Goal: Task Accomplishment & Management: Complete application form

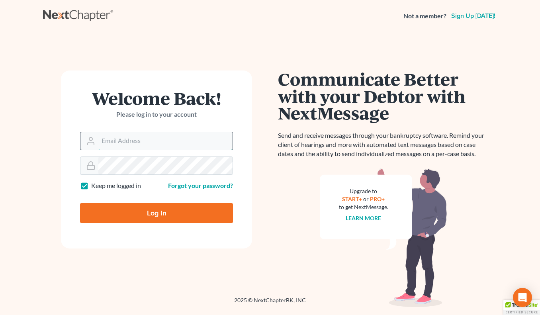
click at [154, 140] on input "Email Address" at bounding box center [165, 141] width 134 height 18
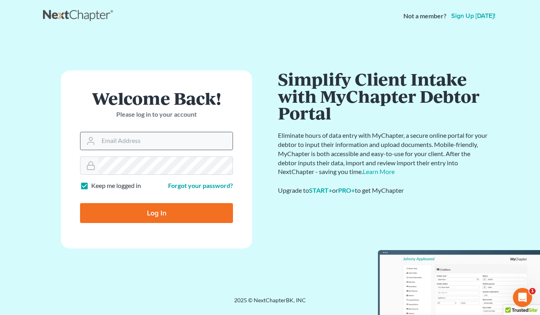
type input "jay@yackerglatt.com"
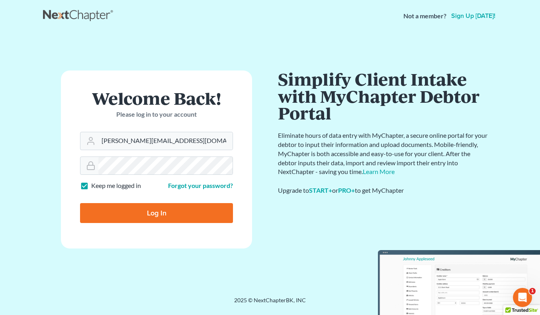
click at [196, 208] on input "Log In" at bounding box center [156, 213] width 153 height 20
type input "Thinking..."
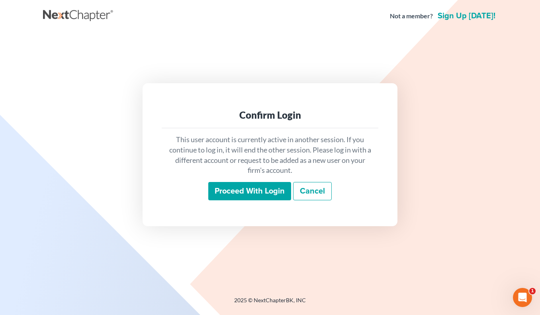
click at [249, 189] on input "Proceed with login" at bounding box center [249, 191] width 83 height 18
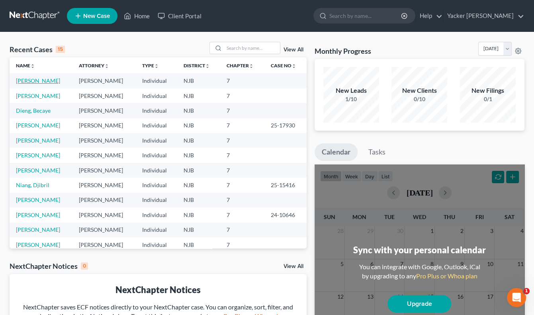
click at [33, 81] on link "[PERSON_NAME]" at bounding box center [38, 80] width 44 height 7
select select "4"
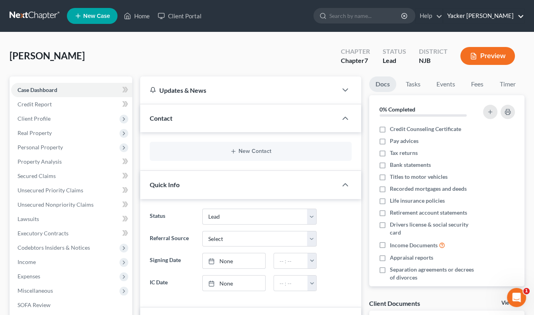
click at [490, 19] on link "Yacker Glatt" at bounding box center [483, 16] width 81 height 14
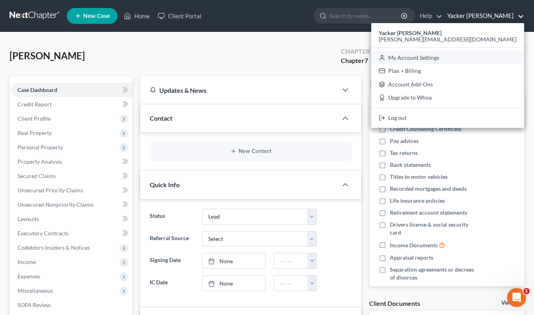
click at [480, 61] on link "My Account Settings" at bounding box center [447, 58] width 153 height 14
select select "24"
select select "33"
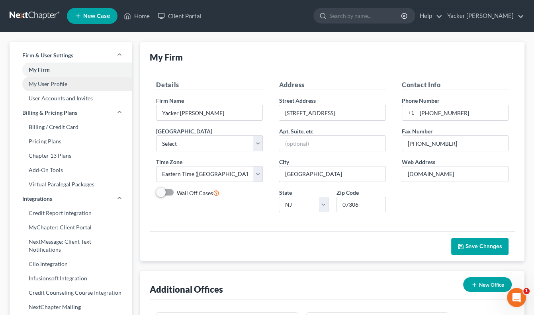
click at [71, 84] on link "My User Profile" at bounding box center [71, 84] width 123 height 14
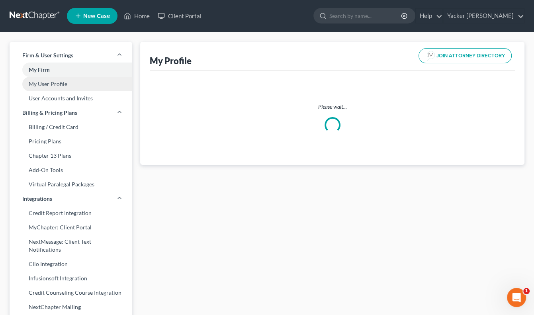
select select "33"
select select "51"
select select "attorney"
select select "0"
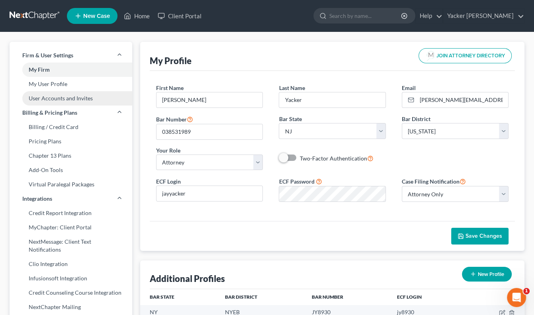
click at [68, 95] on link "User Accounts and Invites" at bounding box center [71, 98] width 123 height 14
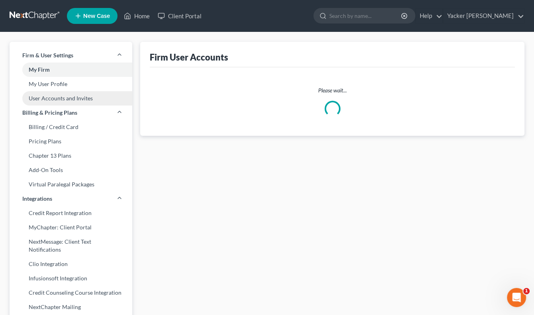
select select "0"
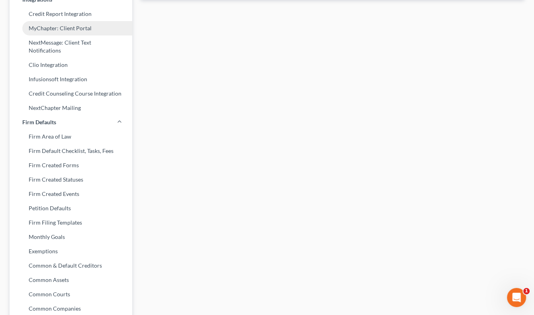
scroll to position [239, 0]
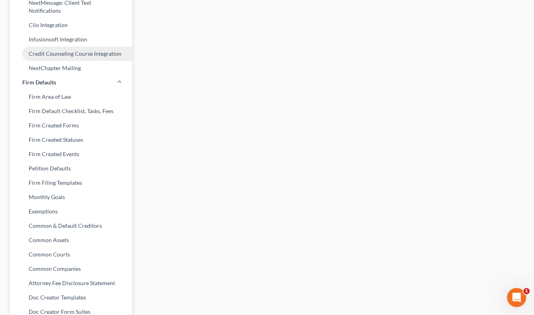
click at [96, 56] on link "Credit Counseling Course Integration" at bounding box center [71, 54] width 123 height 14
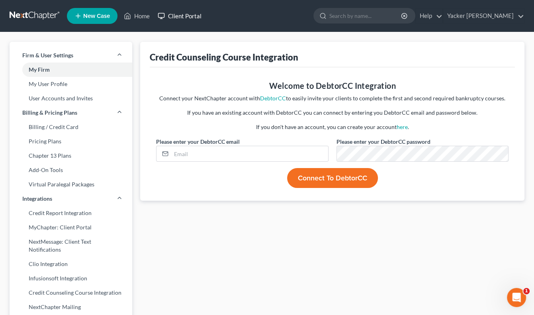
click at [176, 14] on link "Client Portal" at bounding box center [180, 16] width 52 height 14
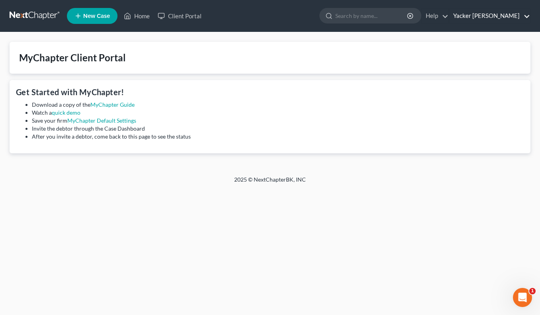
click at [504, 14] on link "Yacker Glatt" at bounding box center [489, 16] width 81 height 14
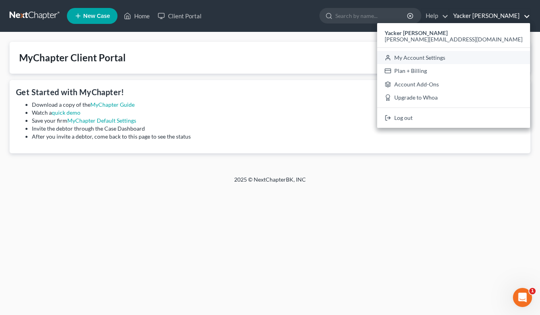
click at [489, 57] on link "My Account Settings" at bounding box center [453, 58] width 153 height 14
select select "51"
select select "24"
select select "33"
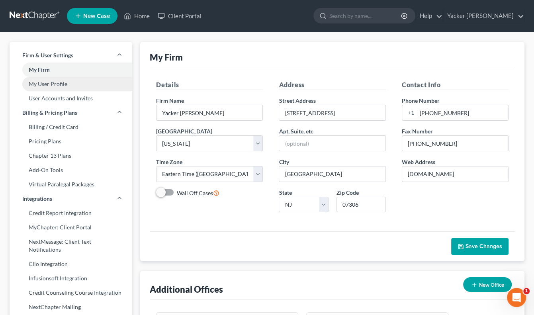
click at [54, 85] on link "My User Profile" at bounding box center [71, 84] width 123 height 14
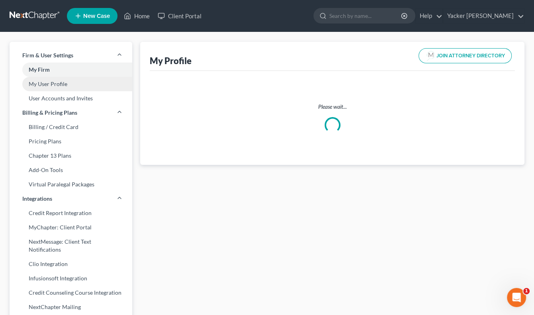
select select "33"
select select "51"
select select "attorney"
select select "0"
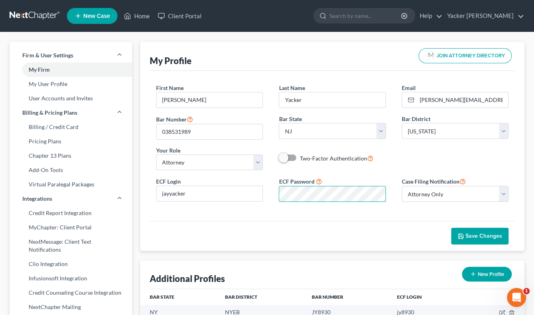
click at [267, 180] on div "ECF Login jayyacker ECF Password Case Filing Notification Select Attorney Only …" at bounding box center [332, 192] width 368 height 32
click at [475, 235] on span "Save Changes" at bounding box center [484, 236] width 37 height 7
click at [146, 16] on link "Home" at bounding box center [137, 16] width 34 height 14
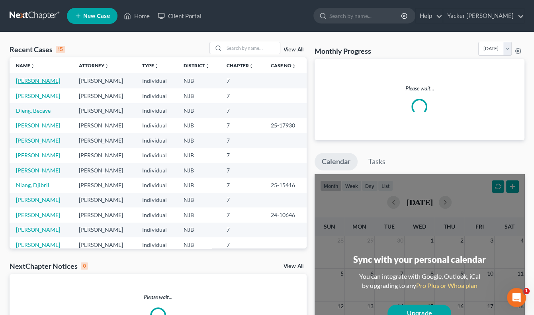
click at [33, 79] on link "Lauture, Jill" at bounding box center [38, 80] width 44 height 7
select select "4"
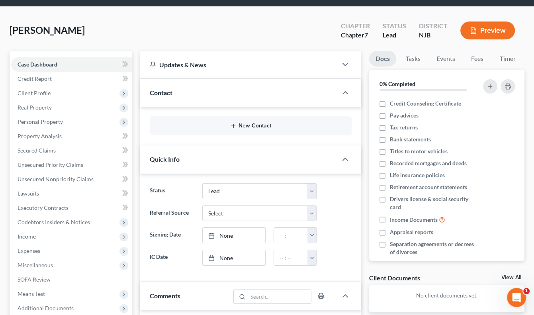
scroll to position [40, 0]
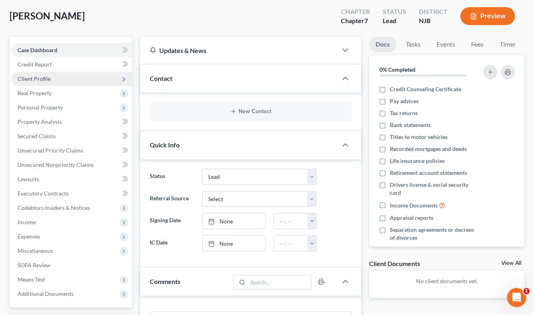
click at [38, 78] on span "Client Profile" at bounding box center [34, 78] width 33 height 7
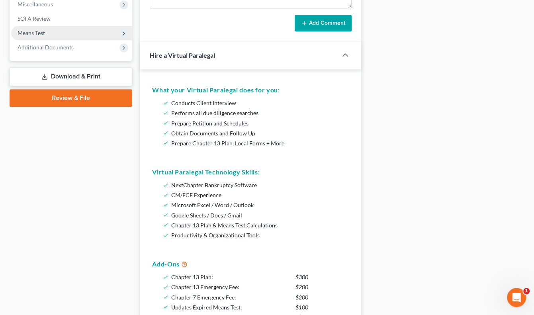
scroll to position [319, 0]
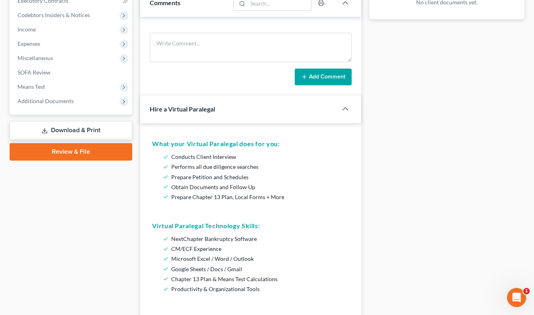
click at [85, 151] on link "Review & File" at bounding box center [71, 152] width 123 height 18
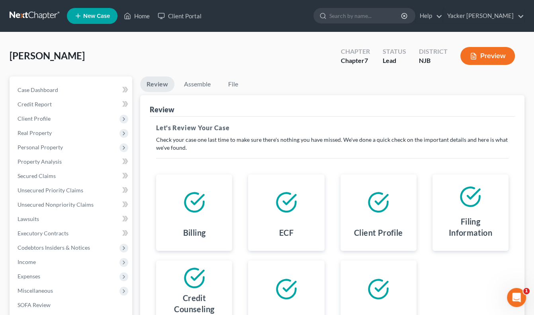
scroll to position [108, 0]
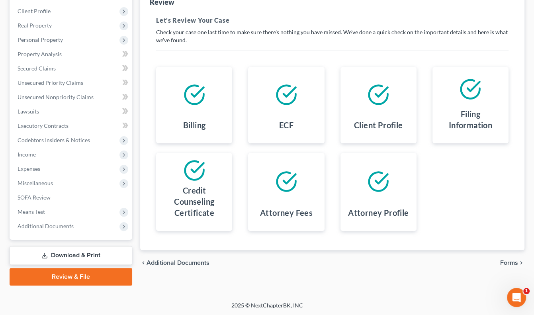
click at [505, 261] on span "Forms" at bounding box center [509, 263] width 18 height 6
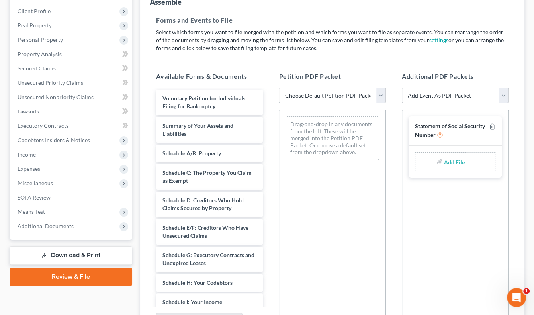
click at [381, 96] on select "Choose Default Petition PDF Packet Complete Bankruptcy Petition (all forms and …" at bounding box center [332, 96] width 107 height 16
select select "0"
click at [279, 88] on select "Choose Default Petition PDF Packet Complete Bankruptcy Petition (all forms and …" at bounding box center [332, 96] width 107 height 16
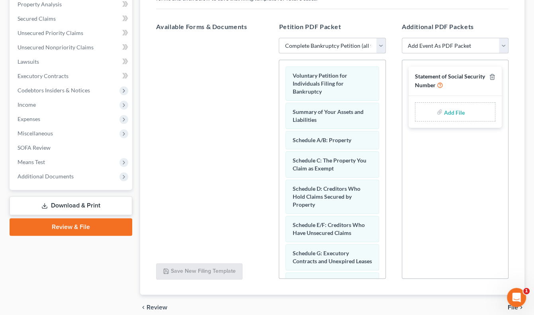
scroll to position [192, 0]
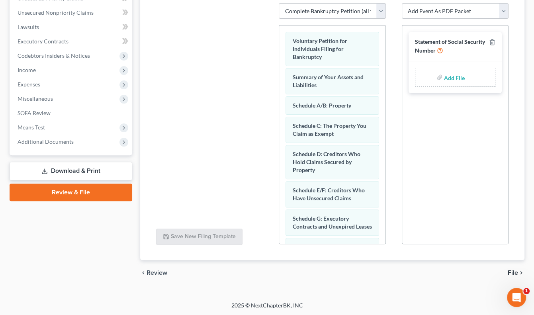
click at [514, 270] on span "File" at bounding box center [513, 273] width 10 height 6
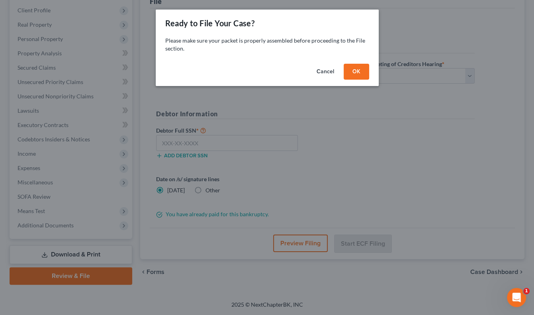
scroll to position [108, 0]
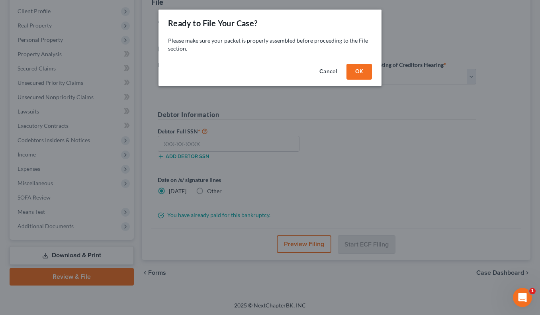
click at [357, 70] on button "OK" at bounding box center [359, 72] width 25 height 16
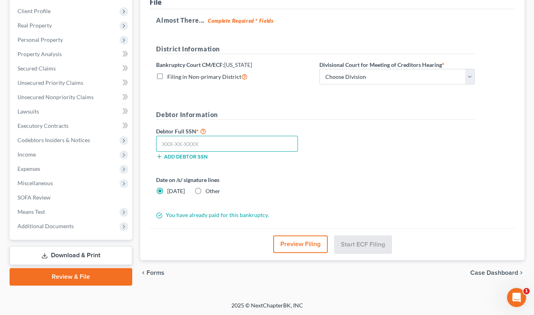
click at [235, 145] on input "text" at bounding box center [227, 144] width 142 height 16
click at [264, 144] on input "text" at bounding box center [227, 144] width 142 height 16
type input "054-94-7962"
click at [314, 240] on button "Preview Filing" at bounding box center [300, 244] width 55 height 18
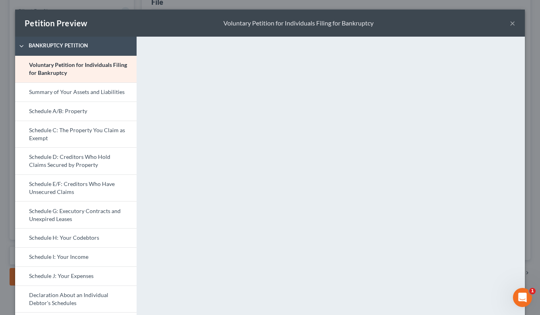
click at [510, 22] on button "×" at bounding box center [513, 23] width 6 height 10
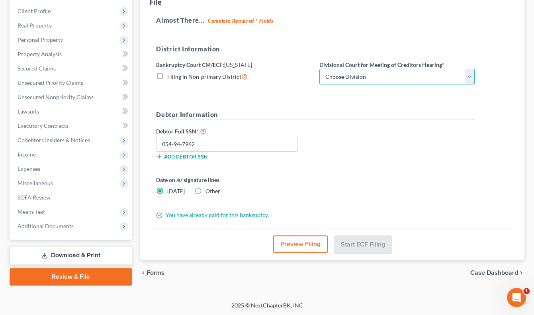
click at [470, 75] on select "Choose Division Camden Camden/Trenton Newark Trenton" at bounding box center [396, 77] width 155 height 16
select select "2"
click at [319, 69] on select "Choose Division Camden Camden/Trenton Newark Trenton" at bounding box center [396, 77] width 155 height 16
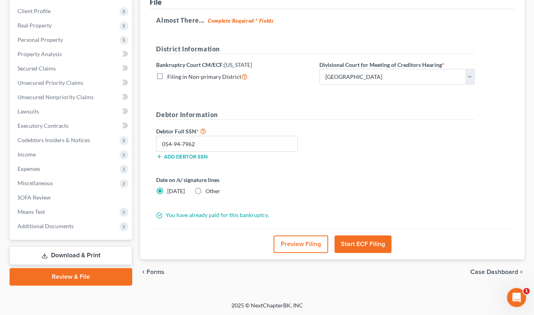
click at [367, 241] on button "Start ECF Filing" at bounding box center [363, 244] width 57 height 18
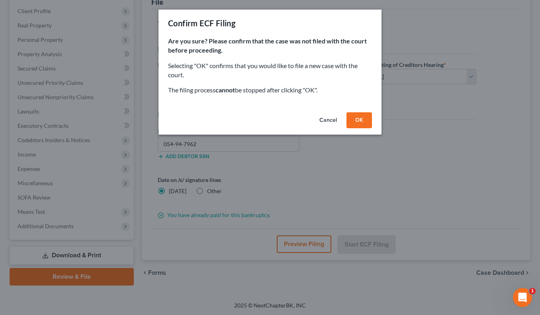
click at [363, 116] on button "OK" at bounding box center [359, 120] width 25 height 16
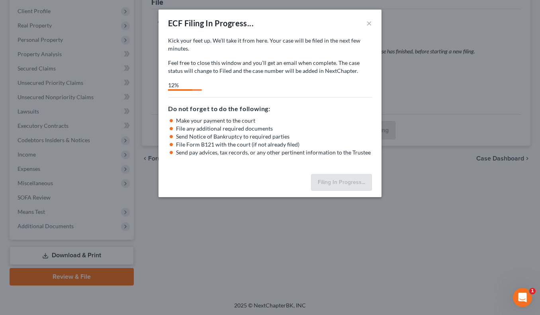
select select "2"
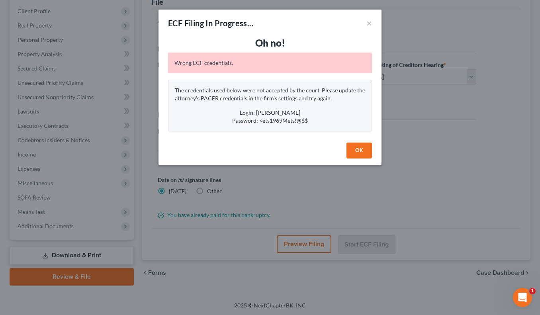
click at [354, 148] on button "OK" at bounding box center [359, 151] width 25 height 16
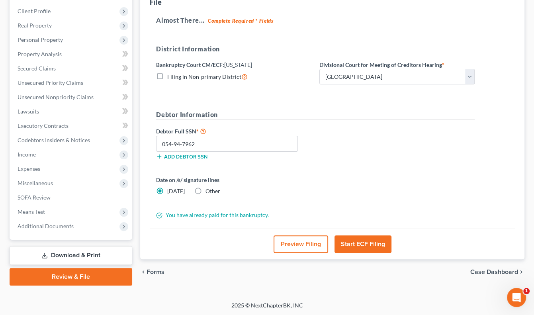
scroll to position [0, 0]
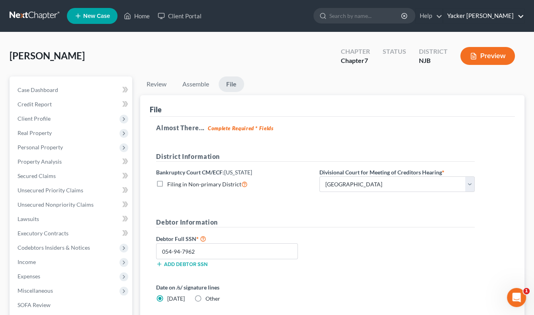
click at [502, 19] on link "Yacker Glatt" at bounding box center [483, 16] width 81 height 14
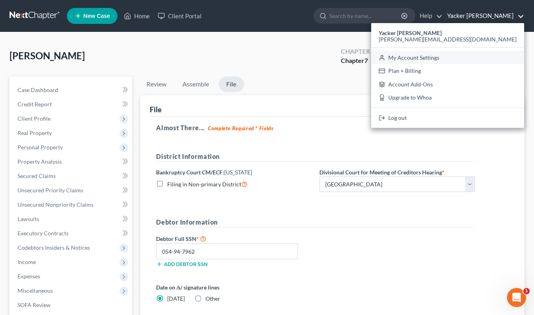
click at [486, 59] on link "My Account Settings" at bounding box center [447, 58] width 153 height 14
select select "51"
select select "24"
select select "33"
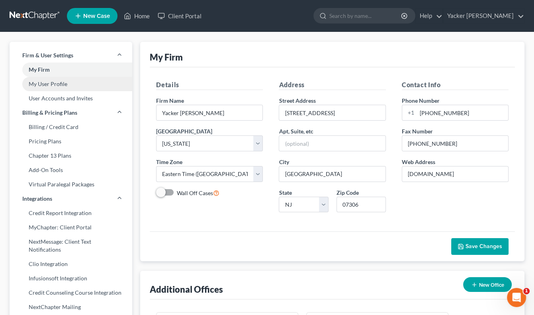
click at [62, 85] on link "My User Profile" at bounding box center [71, 84] width 123 height 14
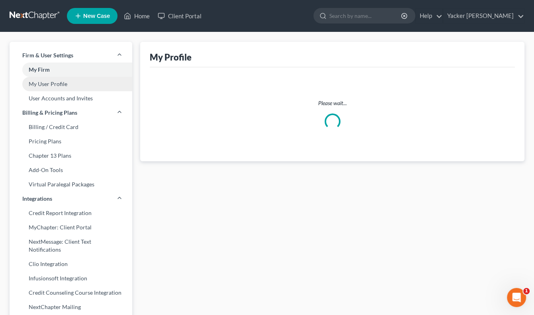
select select "33"
select select "51"
select select "attorney"
select select "0"
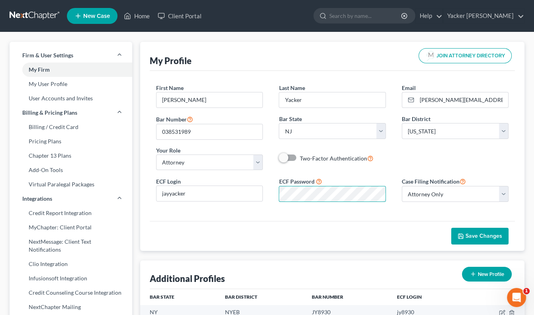
click at [239, 188] on div "ECF Login jayyacker ECF Password Case Filing Notification Select Attorney Only …" at bounding box center [332, 192] width 368 height 32
click at [466, 235] on span "Save Changes" at bounding box center [484, 236] width 37 height 7
click at [141, 18] on link "Home" at bounding box center [137, 16] width 34 height 14
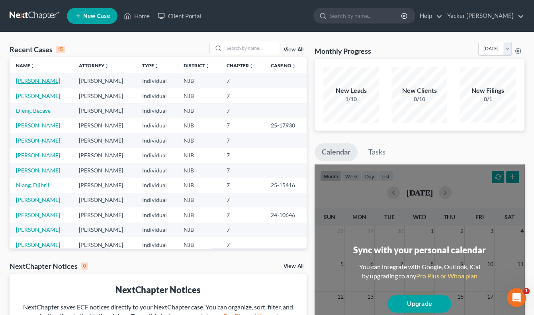
click at [39, 80] on link "Lauture, Jill" at bounding box center [38, 80] width 44 height 7
select select "4"
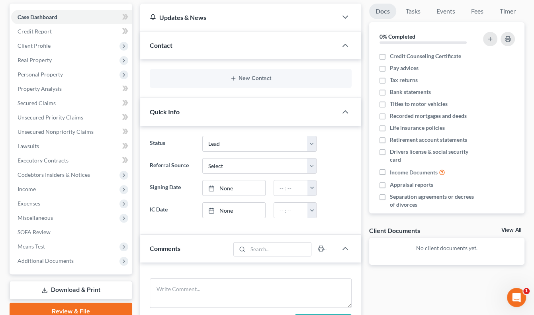
scroll to position [239, 0]
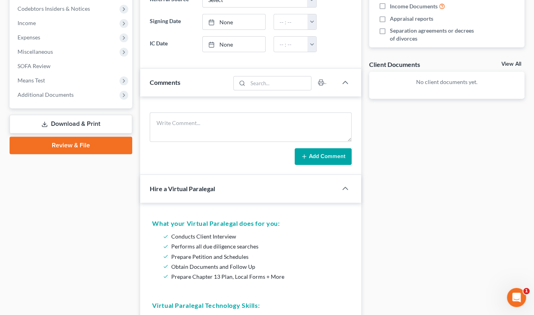
click at [77, 147] on link "Review & File" at bounding box center [71, 146] width 123 height 18
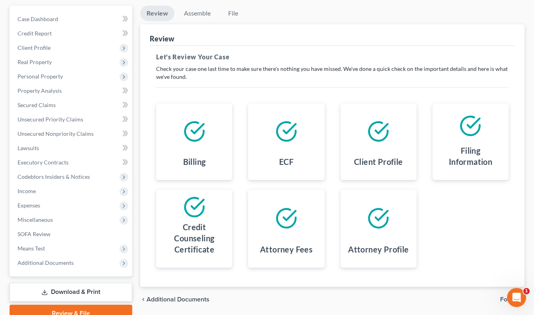
scroll to position [108, 0]
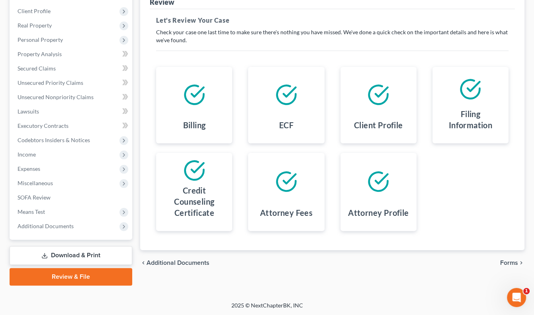
click at [499, 262] on div "chevron_left Additional Documents Forms chevron_right" at bounding box center [332, 262] width 384 height 25
click at [502, 264] on span "Forms" at bounding box center [509, 263] width 18 height 6
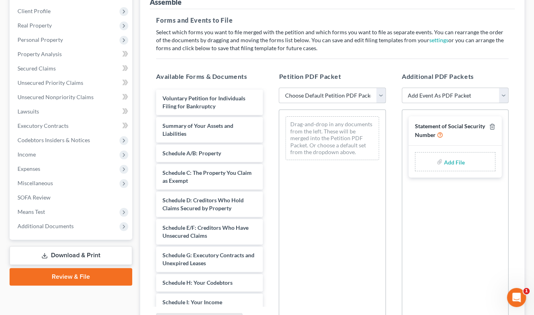
click at [385, 92] on select "Choose Default Petition PDF Packet Complete Bankruptcy Petition (all forms and …" at bounding box center [332, 96] width 107 height 16
select select "0"
click at [279, 88] on select "Choose Default Petition PDF Packet Complete Bankruptcy Petition (all forms and …" at bounding box center [332, 96] width 107 height 16
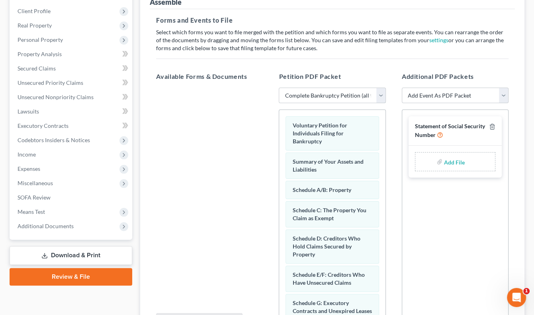
scroll to position [192, 0]
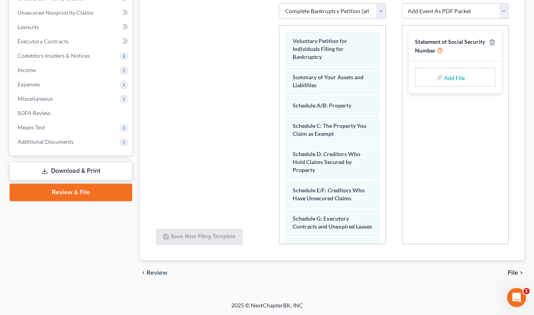
click at [518, 271] on icon "chevron_right" at bounding box center [521, 273] width 6 height 6
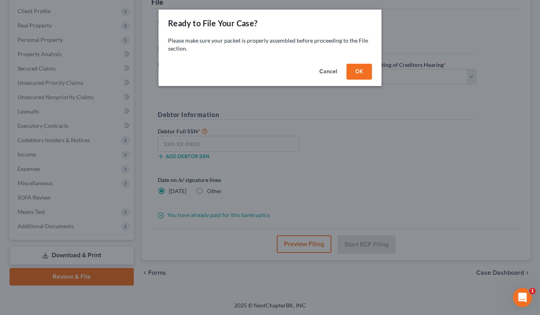
click at [357, 68] on button "OK" at bounding box center [359, 72] width 25 height 16
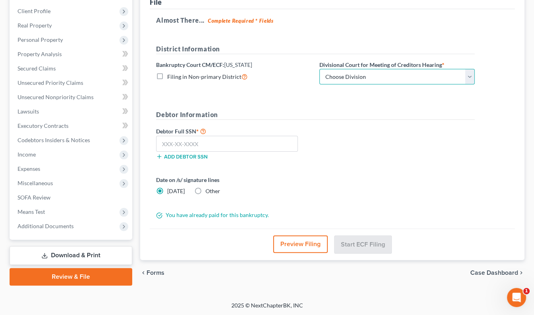
click at [323, 81] on select "Choose Division Camden Camden/Trenton Newark Trenton" at bounding box center [396, 77] width 155 height 16
select select "2"
click at [319, 69] on select "Choose Division Camden Camden/Trenton Newark Trenton" at bounding box center [396, 77] width 155 height 16
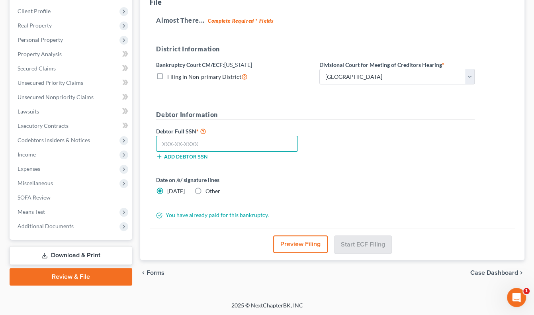
click at [245, 141] on input "text" at bounding box center [227, 144] width 142 height 16
type input "054-94-7962"
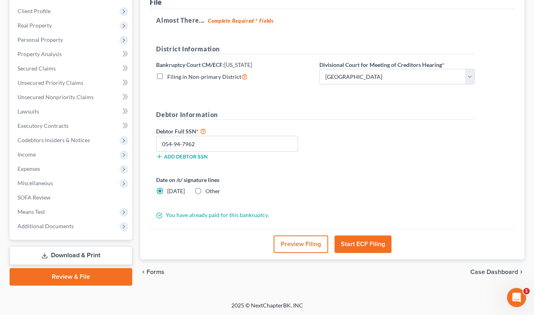
click at [363, 239] on button "Start ECF Filing" at bounding box center [363, 244] width 57 height 18
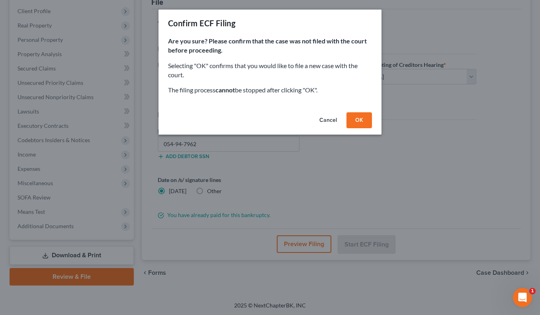
click at [360, 129] on div "Cancel OK" at bounding box center [270, 121] width 223 height 25
click at [359, 124] on button "OK" at bounding box center [359, 120] width 25 height 16
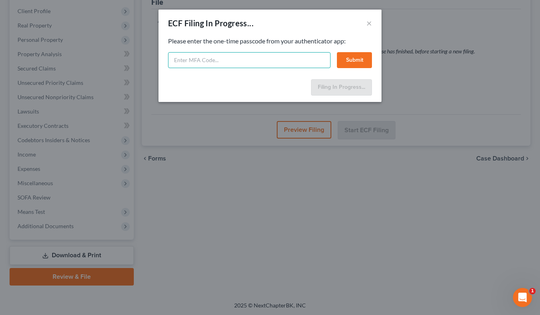
click at [194, 58] on input "text" at bounding box center [249, 60] width 163 height 16
type input "681728"
click at [349, 59] on button "Submit" at bounding box center [354, 60] width 35 height 16
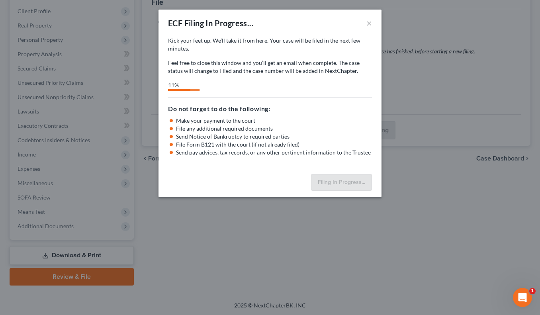
select select "2"
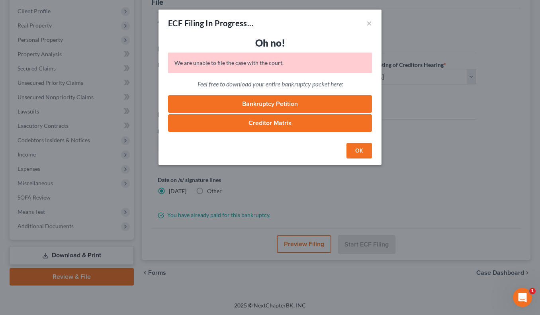
click at [357, 151] on button "OK" at bounding box center [359, 151] width 25 height 16
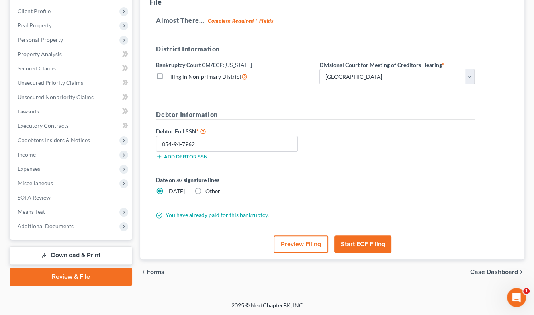
click at [357, 240] on button "Start ECF Filing" at bounding box center [363, 244] width 57 height 18
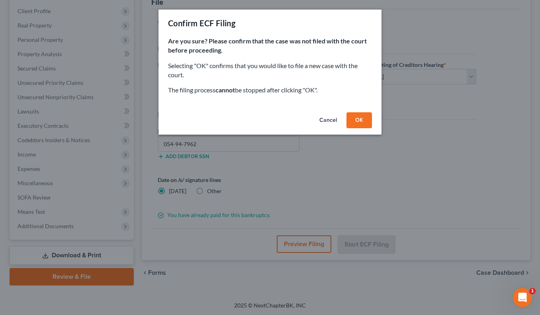
click at [361, 119] on button "OK" at bounding box center [359, 120] width 25 height 16
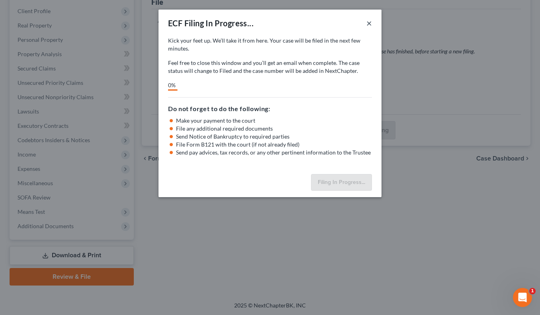
click at [368, 25] on button "×" at bounding box center [369, 23] width 6 height 10
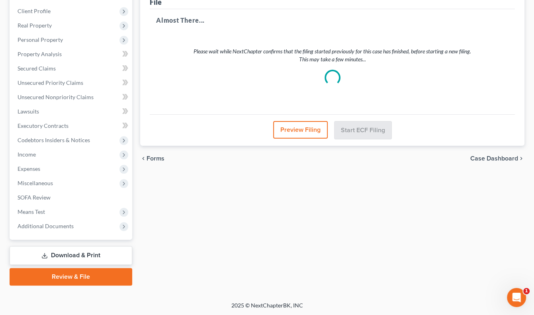
scroll to position [0, 0]
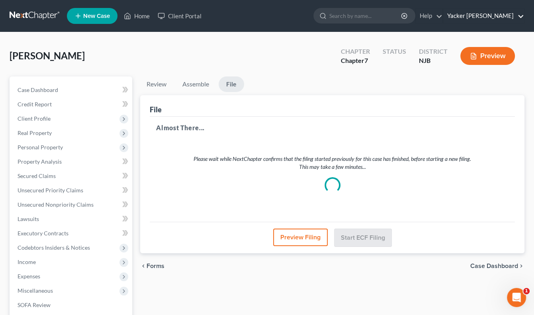
click at [492, 15] on link "Yacker Glatt" at bounding box center [483, 16] width 81 height 14
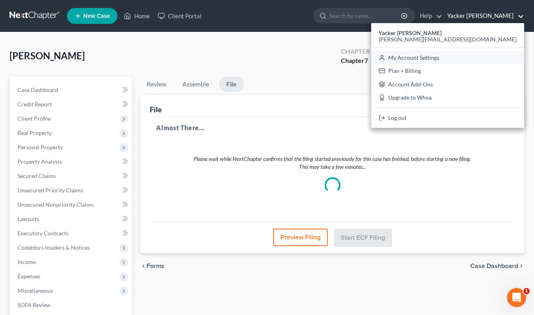
click at [478, 61] on link "My Account Settings" at bounding box center [447, 58] width 153 height 14
select select "51"
select select "24"
select select "33"
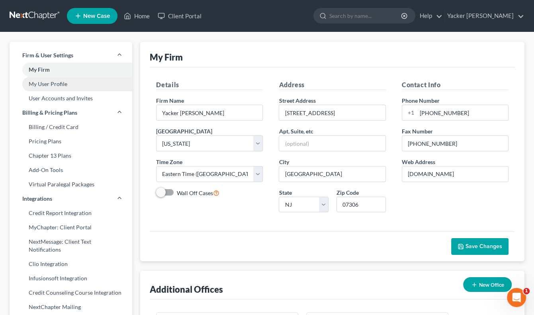
click at [58, 86] on link "My User Profile" at bounding box center [71, 84] width 123 height 14
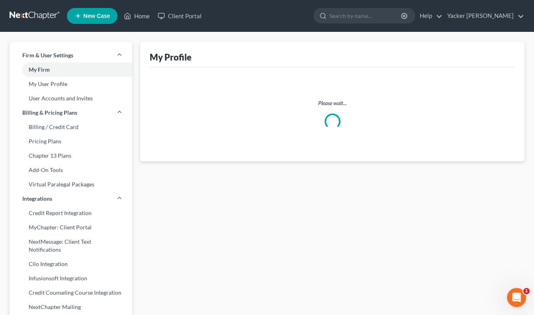
select select "33"
select select "51"
select select "attorney"
select select "0"
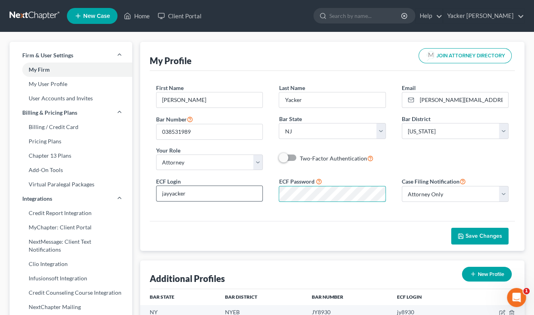
click at [257, 193] on div "ECF Login jayyacker ECF Password Case Filing Notification Select Attorney Only …" at bounding box center [332, 192] width 368 height 32
click at [486, 233] on span "Save Changes" at bounding box center [484, 236] width 37 height 7
click at [141, 14] on link "Home" at bounding box center [137, 16] width 34 height 14
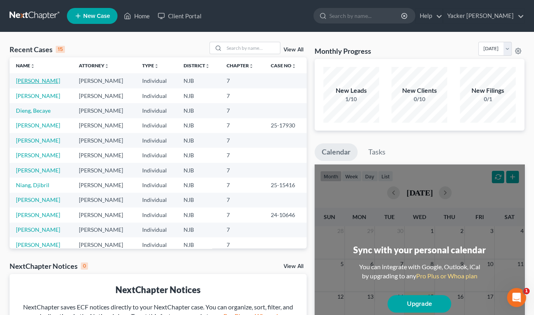
click at [40, 79] on link "Lauture, Jill" at bounding box center [38, 80] width 44 height 7
select select "4"
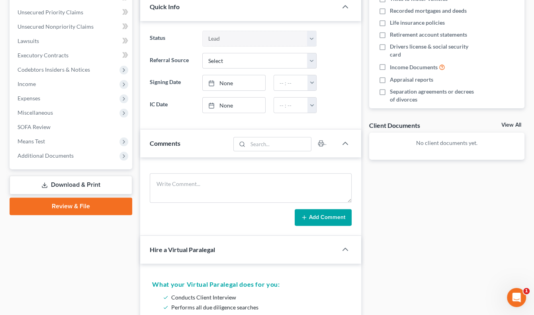
scroll to position [358, 0]
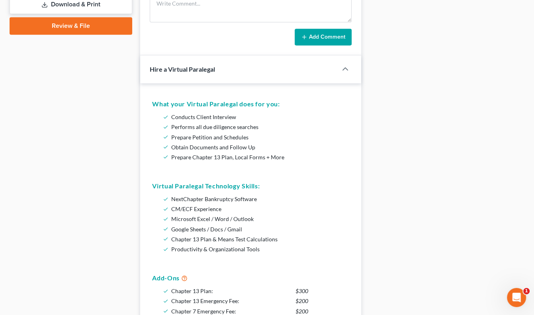
click at [81, 28] on link "Review & File" at bounding box center [71, 26] width 123 height 18
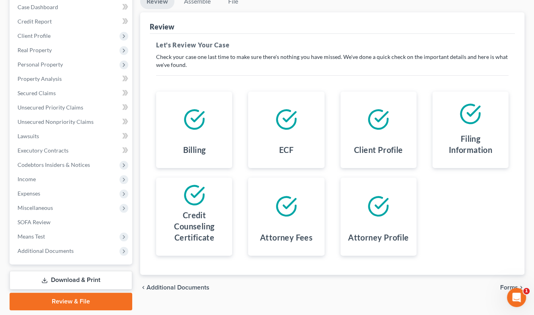
scroll to position [108, 0]
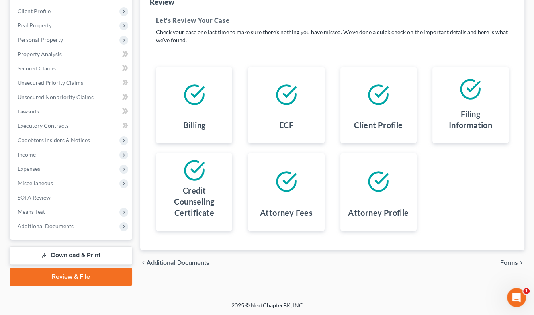
click at [508, 262] on span "Forms" at bounding box center [509, 263] width 18 height 6
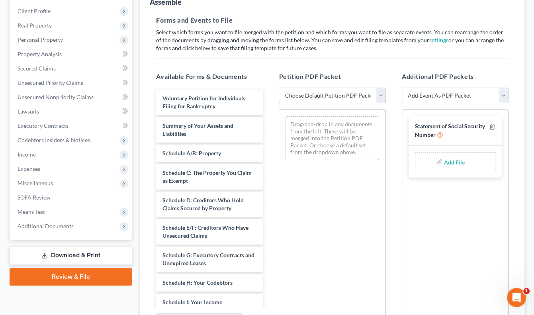
click at [380, 93] on select "Choose Default Petition PDF Packet Complete Bankruptcy Petition (all forms and …" at bounding box center [332, 96] width 107 height 16
select select "0"
click at [279, 88] on select "Choose Default Petition PDF Packet Complete Bankruptcy Petition (all forms and …" at bounding box center [332, 96] width 107 height 16
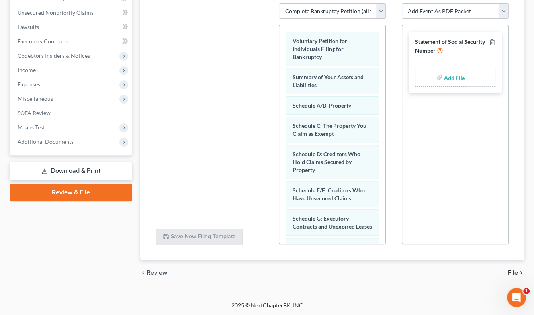
click at [514, 270] on span "File" at bounding box center [513, 273] width 10 height 6
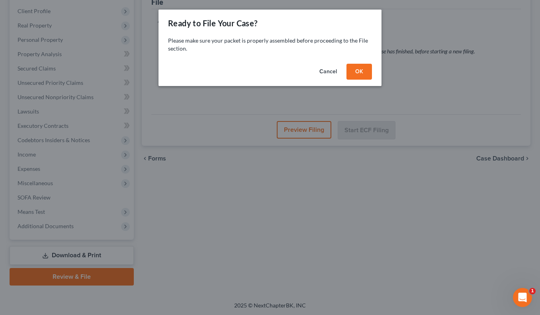
click at [349, 71] on button "OK" at bounding box center [359, 72] width 25 height 16
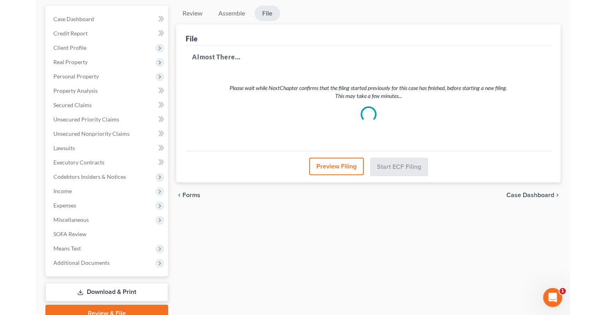
scroll to position [28, 0]
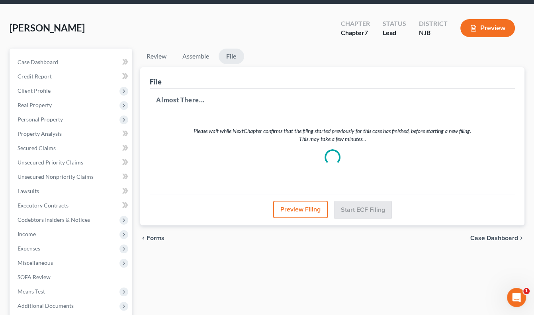
click at [413, 165] on div "Please wait while NextChapter confirms that the filing started previously for t…" at bounding box center [332, 146] width 353 height 76
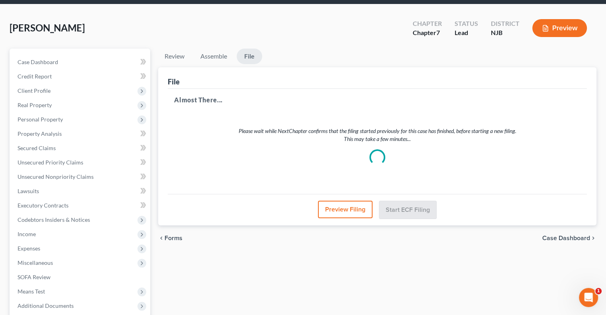
click at [361, 151] on div "Please wait while NextChapter confirms that the filing started previously for t…" at bounding box center [377, 146] width 406 height 76
click at [207, 57] on link "Assemble" at bounding box center [213, 57] width 39 height 16
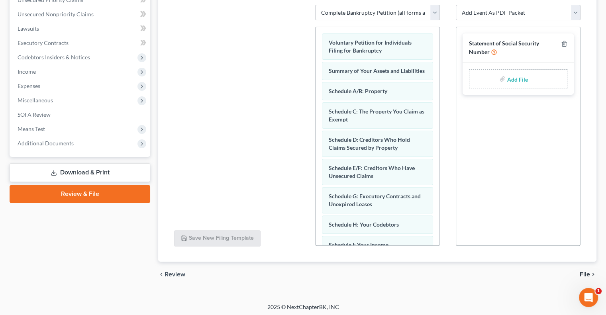
scroll to position [192, 0]
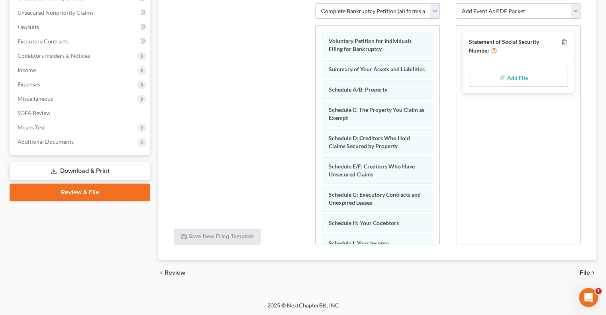
click at [540, 272] on span "File" at bounding box center [585, 273] width 10 height 6
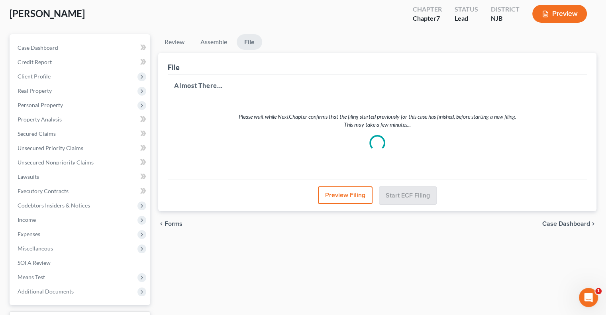
scroll to position [0, 0]
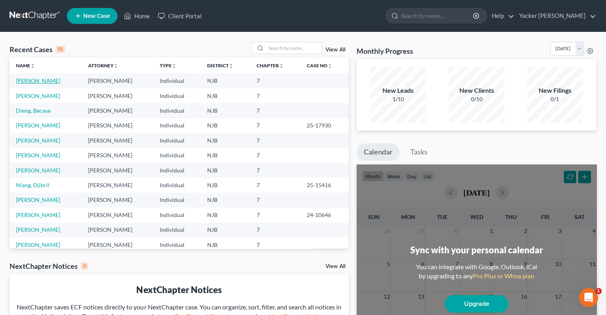
click at [40, 82] on link "Lauture, Jill" at bounding box center [38, 80] width 44 height 7
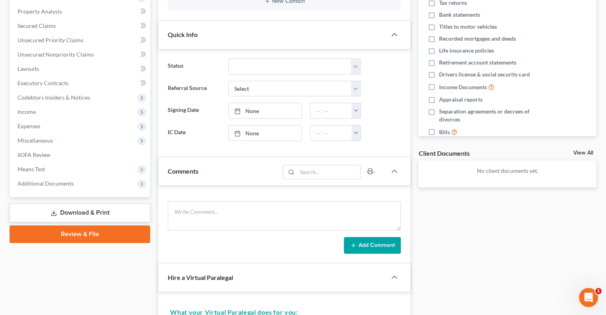
scroll to position [159, 0]
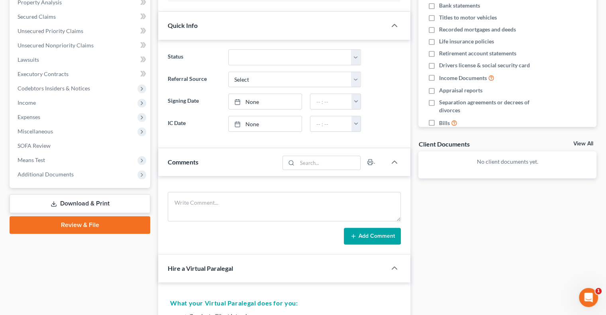
click at [83, 226] on link "Review & File" at bounding box center [80, 225] width 141 height 18
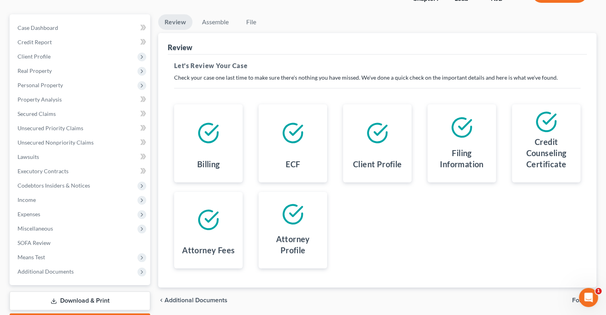
scroll to position [108, 0]
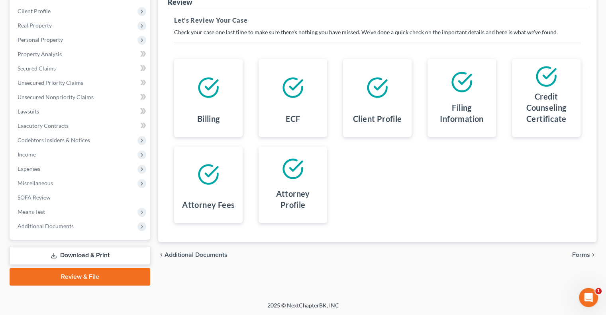
click at [586, 255] on span "Forms" at bounding box center [581, 255] width 18 height 6
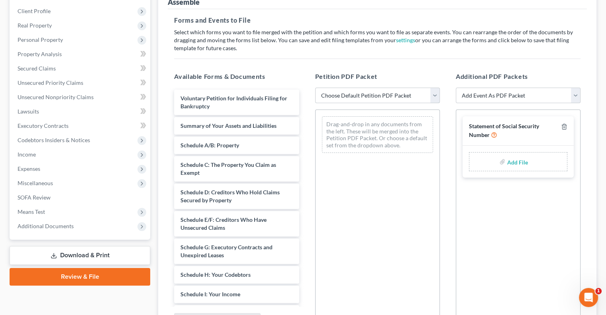
click at [436, 97] on select "Choose Default Petition PDF Packet Complete Bankruptcy Petition (all forms and …" at bounding box center [377, 96] width 125 height 16
select select "0"
click at [315, 88] on select "Choose Default Petition PDF Packet Complete Bankruptcy Petition (all forms and …" at bounding box center [377, 96] width 125 height 16
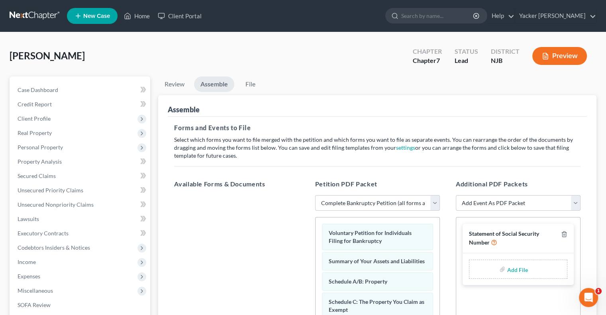
scroll to position [192, 0]
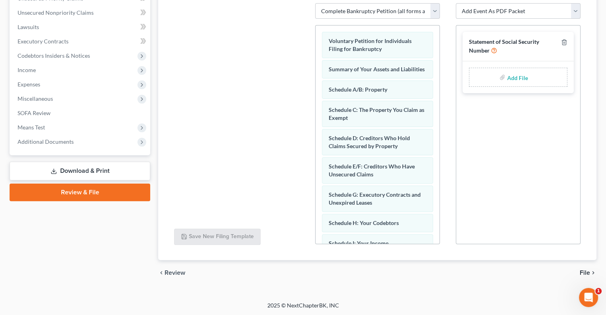
click at [585, 270] on span "File" at bounding box center [585, 273] width 10 height 6
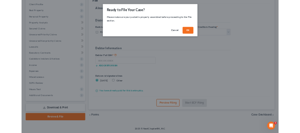
scroll to position [108, 0]
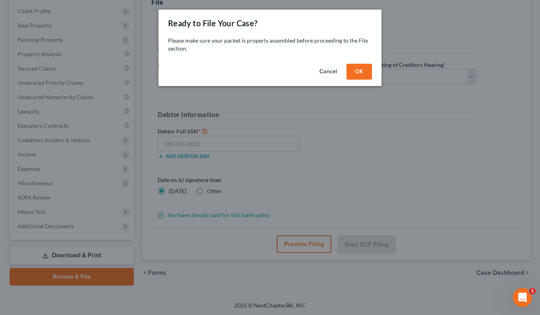
click at [367, 74] on button "OK" at bounding box center [359, 72] width 25 height 16
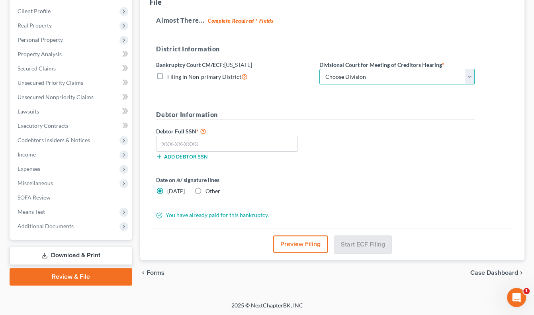
click at [472, 73] on select "Choose Division Camden Camden/Trenton Newark Trenton" at bounding box center [396, 77] width 155 height 16
select select "2"
click at [319, 69] on select "Choose Division Camden Camden/Trenton Newark Trenton" at bounding box center [396, 77] width 155 height 16
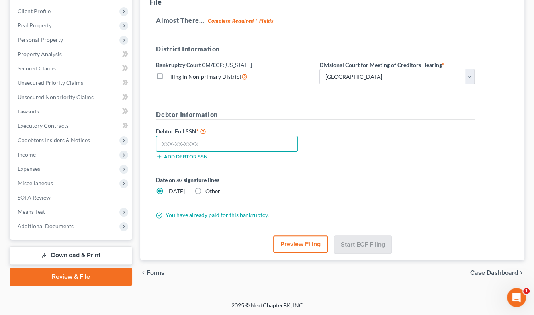
click at [221, 141] on input "text" at bounding box center [227, 144] width 142 height 16
click at [263, 147] on input "text" at bounding box center [227, 144] width 142 height 16
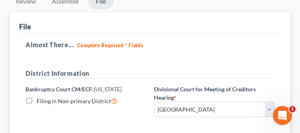
drag, startPoint x: 228, startPoint y: 24, endPoint x: 236, endPoint y: 4, distance: 20.9
click at [228, 24] on div "File" at bounding box center [149, 23] width 261 height 22
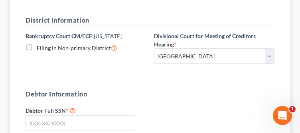
scroll to position [227, 0]
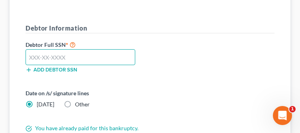
click at [64, 55] on input "text" at bounding box center [80, 57] width 110 height 16
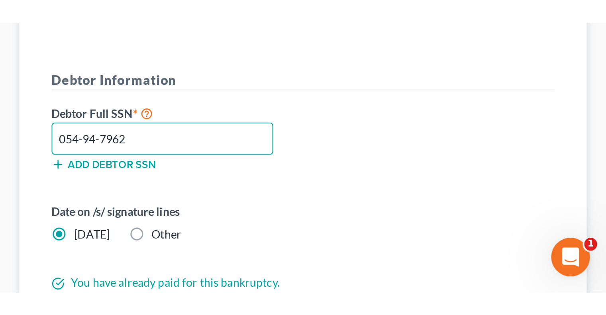
scroll to position [108, 0]
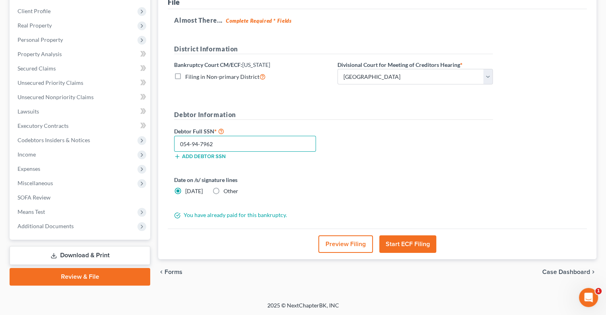
type input "054-94-7962"
click at [403, 246] on button "Start ECF Filing" at bounding box center [407, 244] width 57 height 18
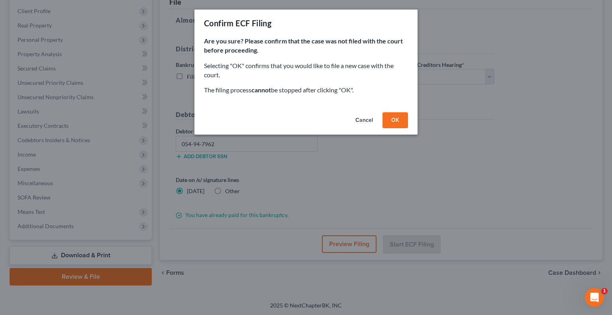
click at [397, 125] on button "OK" at bounding box center [394, 120] width 25 height 16
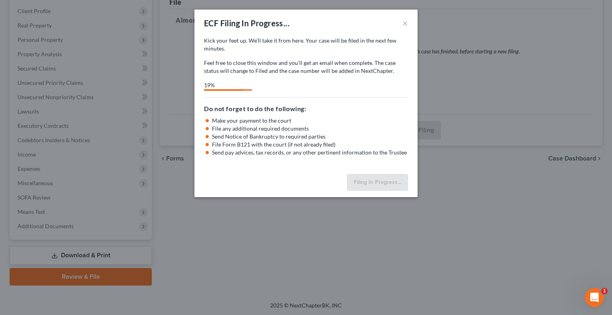
select select "2"
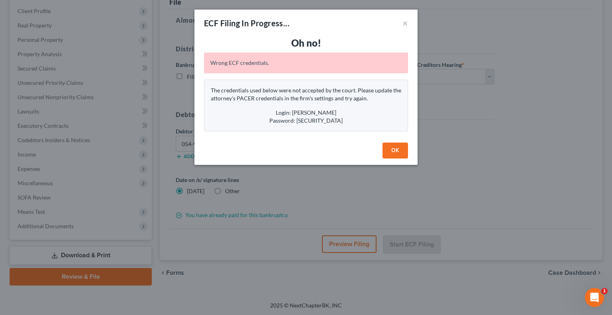
click at [394, 152] on button "OK" at bounding box center [394, 151] width 25 height 16
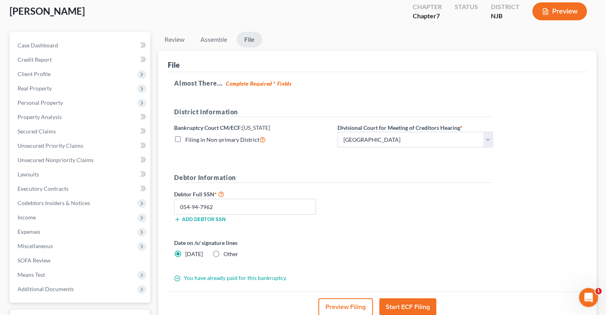
scroll to position [0, 0]
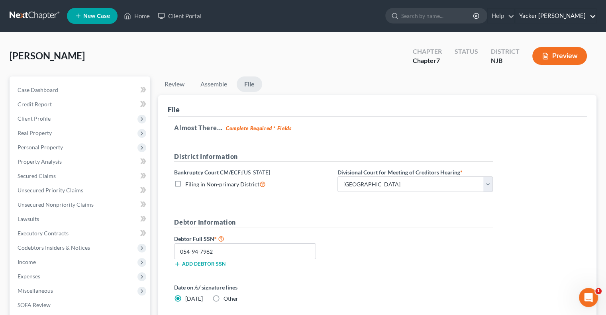
click at [570, 18] on link "Yacker Glatt" at bounding box center [555, 16] width 81 height 14
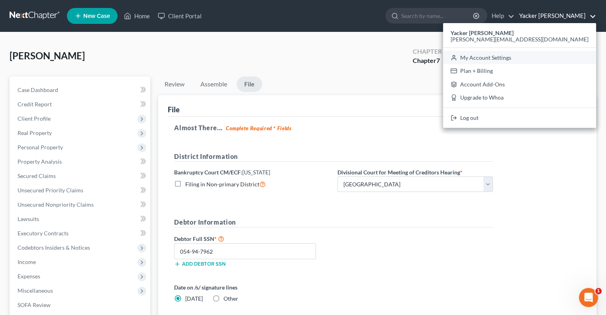
click at [551, 53] on link "My Account Settings" at bounding box center [519, 58] width 153 height 14
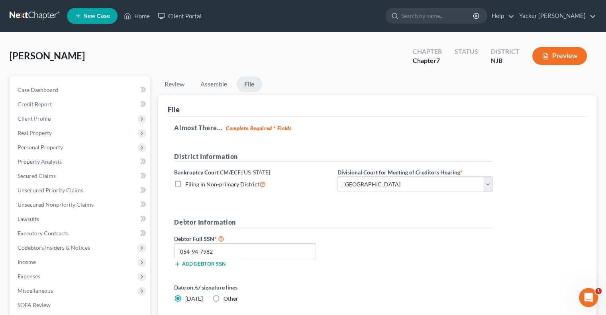
select select "51"
select select "24"
select select "33"
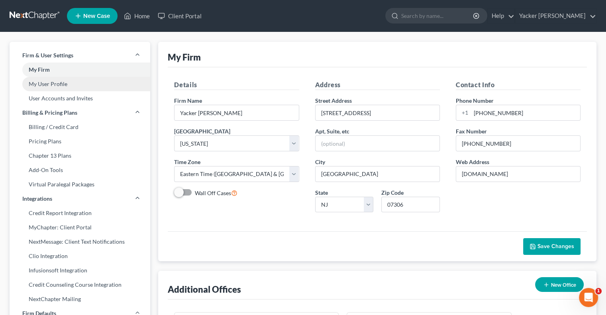
click at [52, 82] on link "My User Profile" at bounding box center [80, 84] width 141 height 14
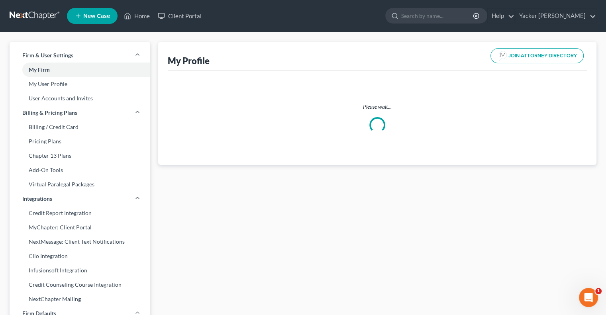
select select "33"
select select "51"
select select "attorney"
select select "0"
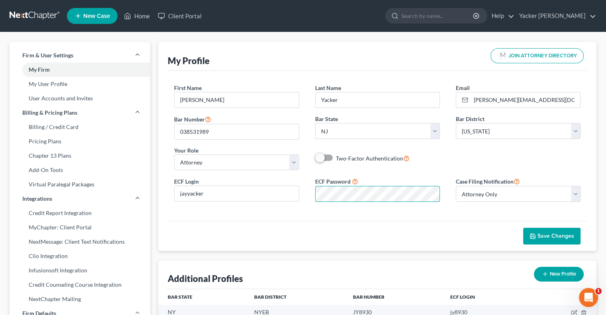
click at [301, 175] on form "First Name * Jay Last Name * Yacker Email * jay@yackerglatt.com Bar Number 0385…" at bounding box center [377, 146] width 406 height 125
click at [547, 239] on button "Save Changes" at bounding box center [551, 236] width 57 height 17
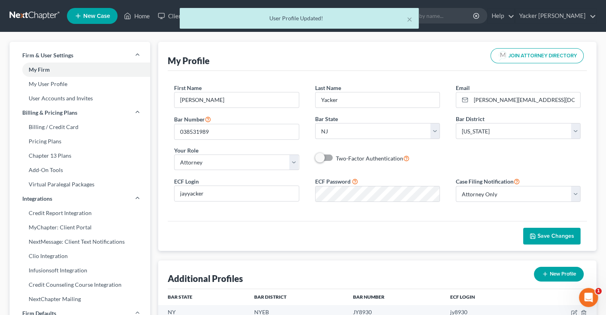
click at [559, 237] on span "Save Changes" at bounding box center [555, 236] width 37 height 7
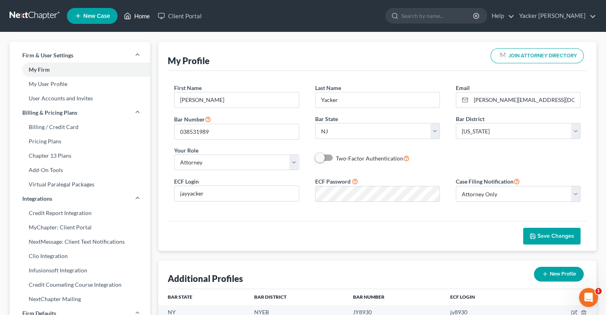
click at [147, 16] on link "Home" at bounding box center [137, 16] width 34 height 14
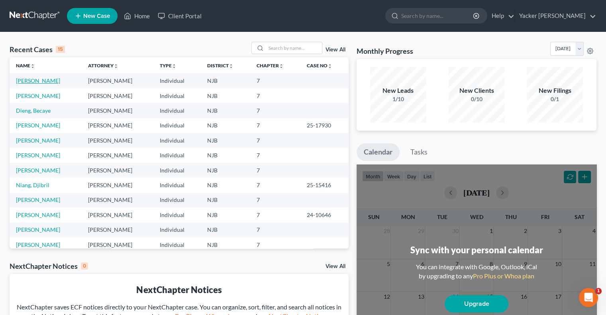
click at [37, 81] on link "Lauture, Jill" at bounding box center [38, 80] width 44 height 7
select select "4"
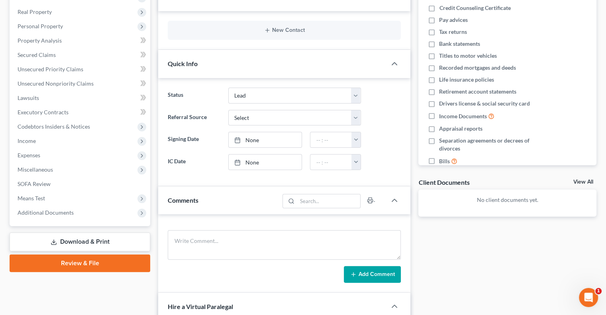
scroll to position [199, 0]
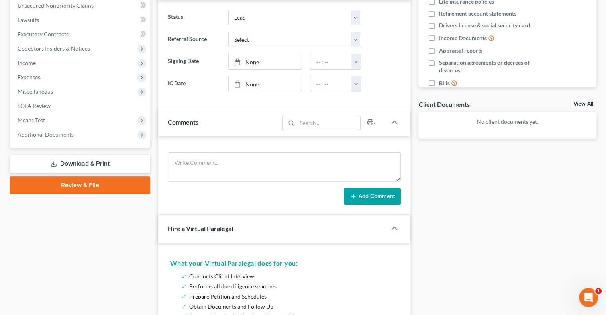
click at [97, 185] on link "Review & File" at bounding box center [80, 185] width 141 height 18
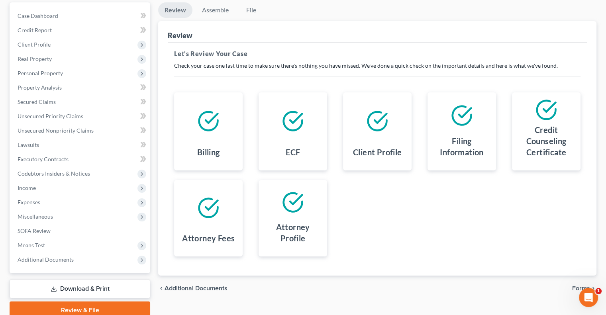
scroll to position [108, 0]
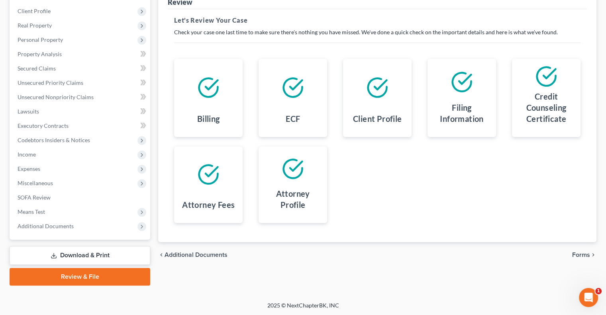
click at [583, 252] on span "Forms" at bounding box center [581, 255] width 18 height 6
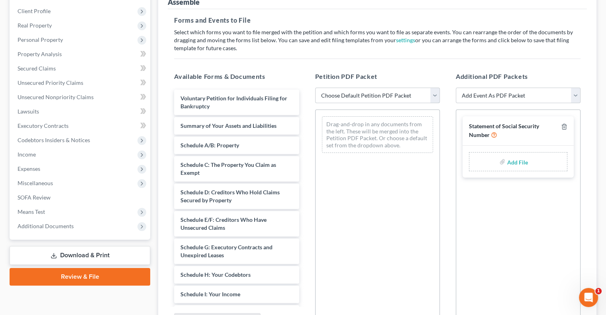
click at [432, 95] on select "Choose Default Petition PDF Packet Complete Bankruptcy Petition (all forms and …" at bounding box center [377, 96] width 125 height 16
select select "0"
click at [315, 88] on select "Choose Default Petition PDF Packet Complete Bankruptcy Petition (all forms and …" at bounding box center [377, 96] width 125 height 16
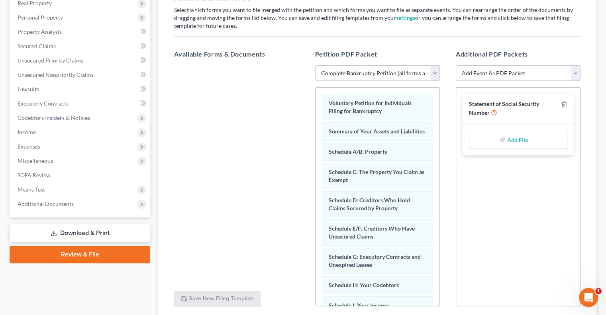
scroll to position [192, 0]
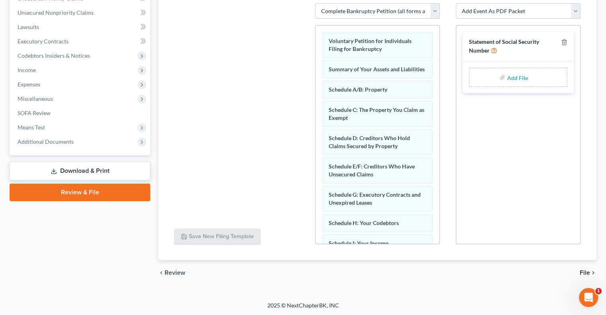
click at [586, 271] on span "File" at bounding box center [585, 273] width 10 height 6
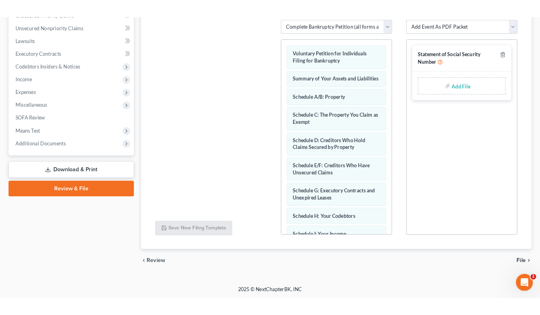
scroll to position [108, 0]
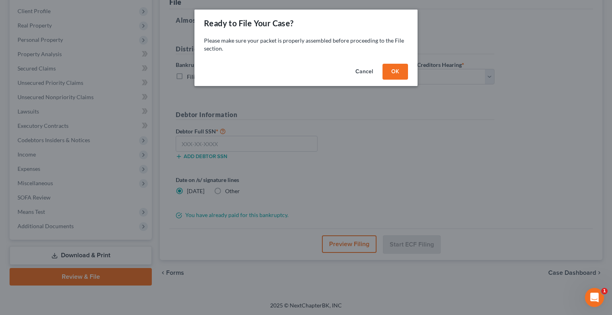
click at [401, 67] on button "OK" at bounding box center [394, 72] width 25 height 16
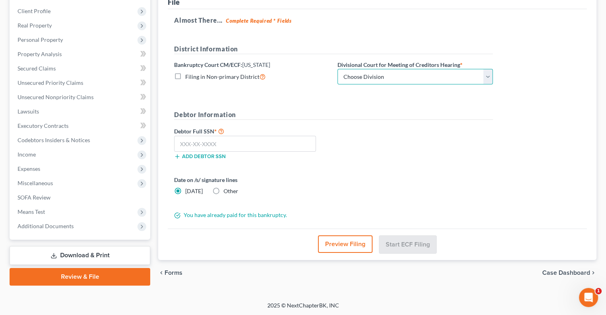
click at [374, 79] on select "Choose Division Camden Camden/Trenton Newark Trenton" at bounding box center [414, 77] width 155 height 16
select select "2"
click at [337, 69] on select "Choose Division Camden Camden/Trenton Newark Trenton" at bounding box center [414, 77] width 155 height 16
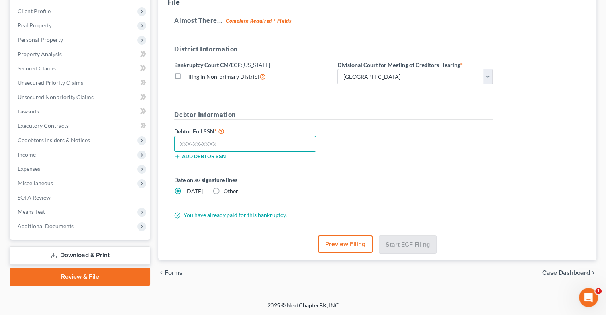
click at [266, 141] on input "text" at bounding box center [245, 144] width 142 height 16
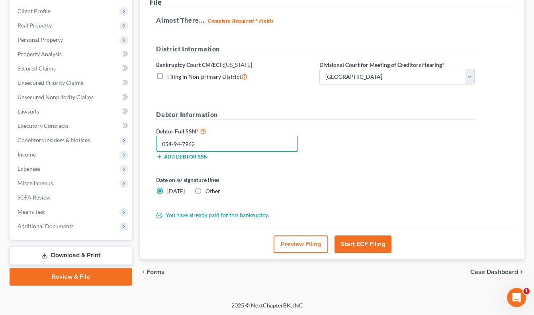
type input "054-94-7962"
click at [356, 247] on button "Start ECF Filing" at bounding box center [363, 244] width 57 height 18
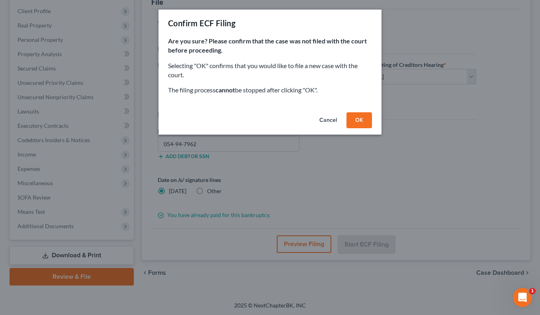
click at [364, 121] on button "OK" at bounding box center [359, 120] width 25 height 16
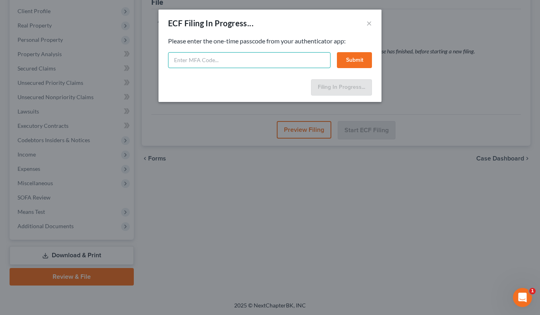
click at [207, 59] on input "text" at bounding box center [249, 60] width 163 height 16
type input "306781"
click at [355, 58] on button "Submit" at bounding box center [354, 60] width 35 height 16
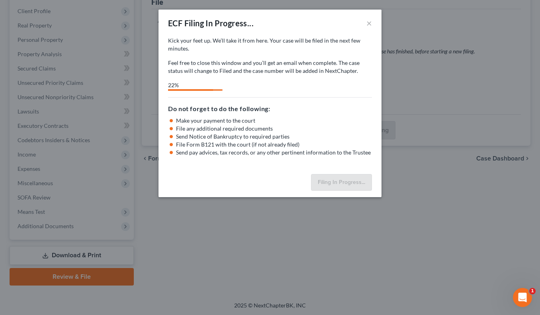
select select "2"
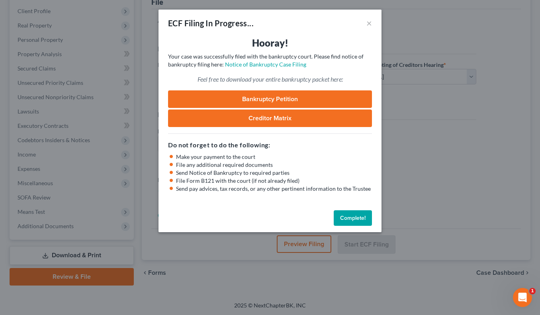
click at [265, 100] on link "Bankruptcy Petition" at bounding box center [270, 99] width 204 height 18
